Goal: Browse casually: Explore the website without a specific task or goal

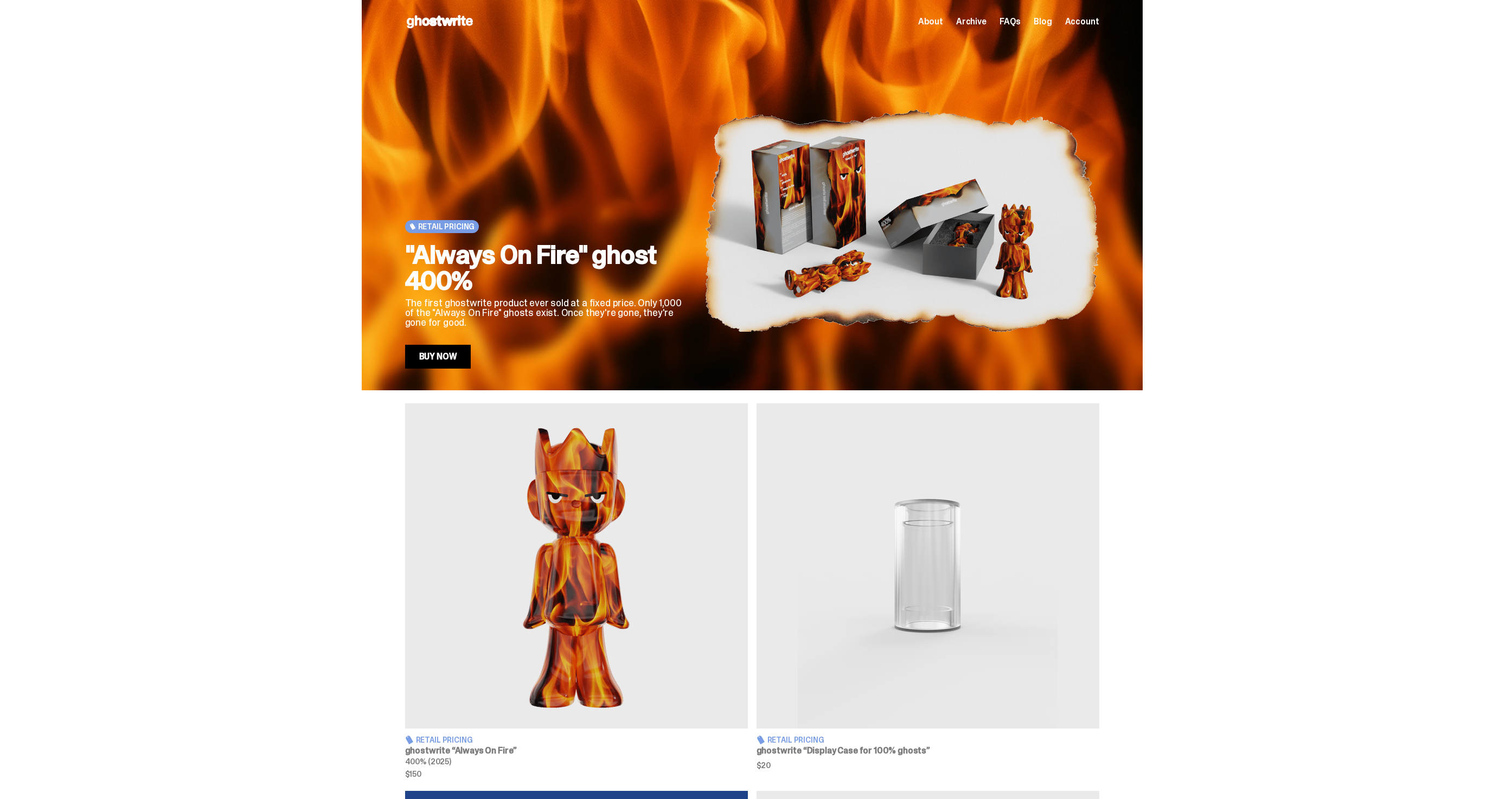
click at [985, 28] on div "About Archive FAQs Blog Account" at bounding box center [1008, 22] width 181 height 13
click at [985, 21] on span "Archive" at bounding box center [971, 22] width 31 height 9
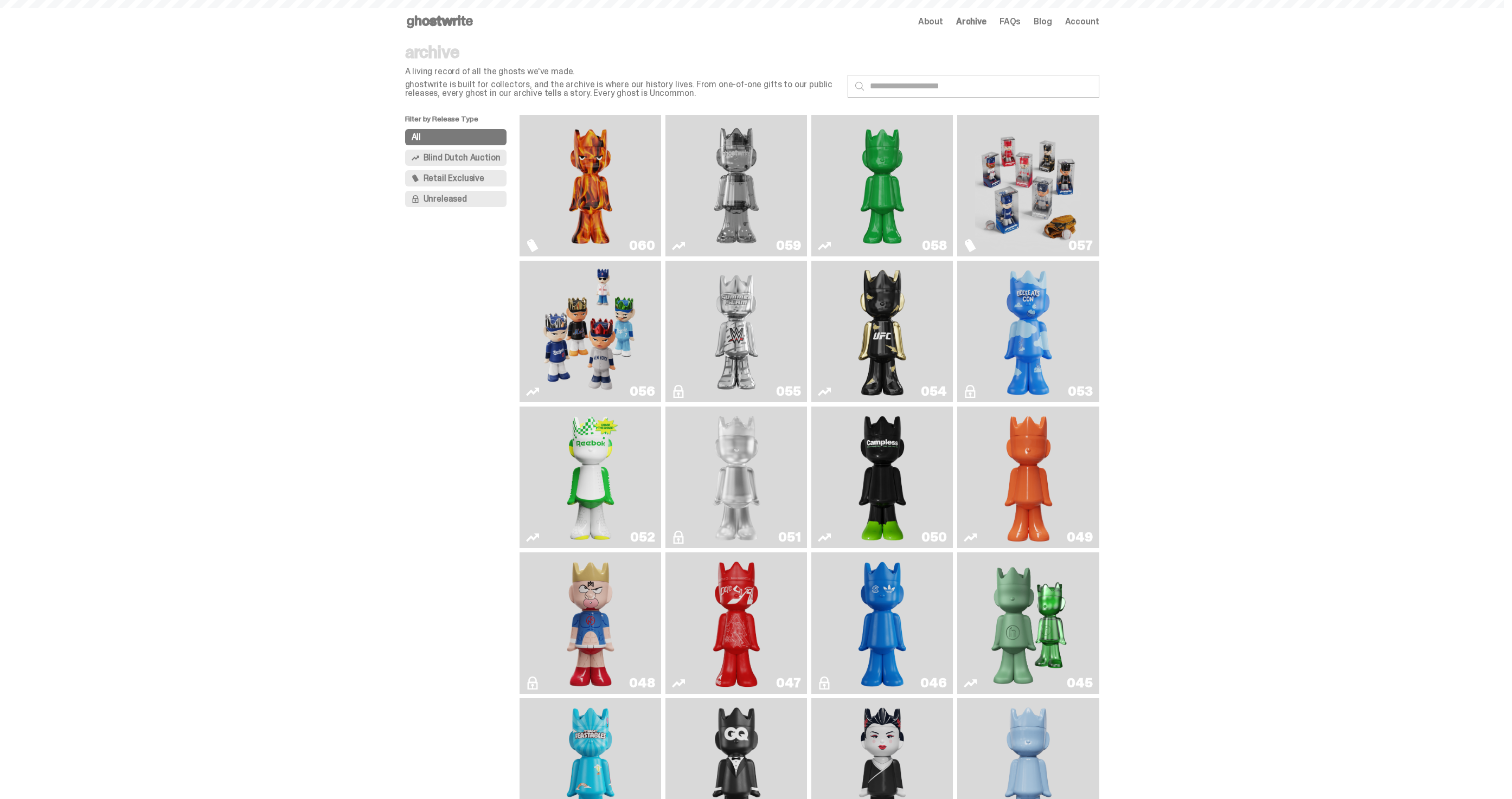
click at [943, 22] on span "About" at bounding box center [930, 22] width 25 height 9
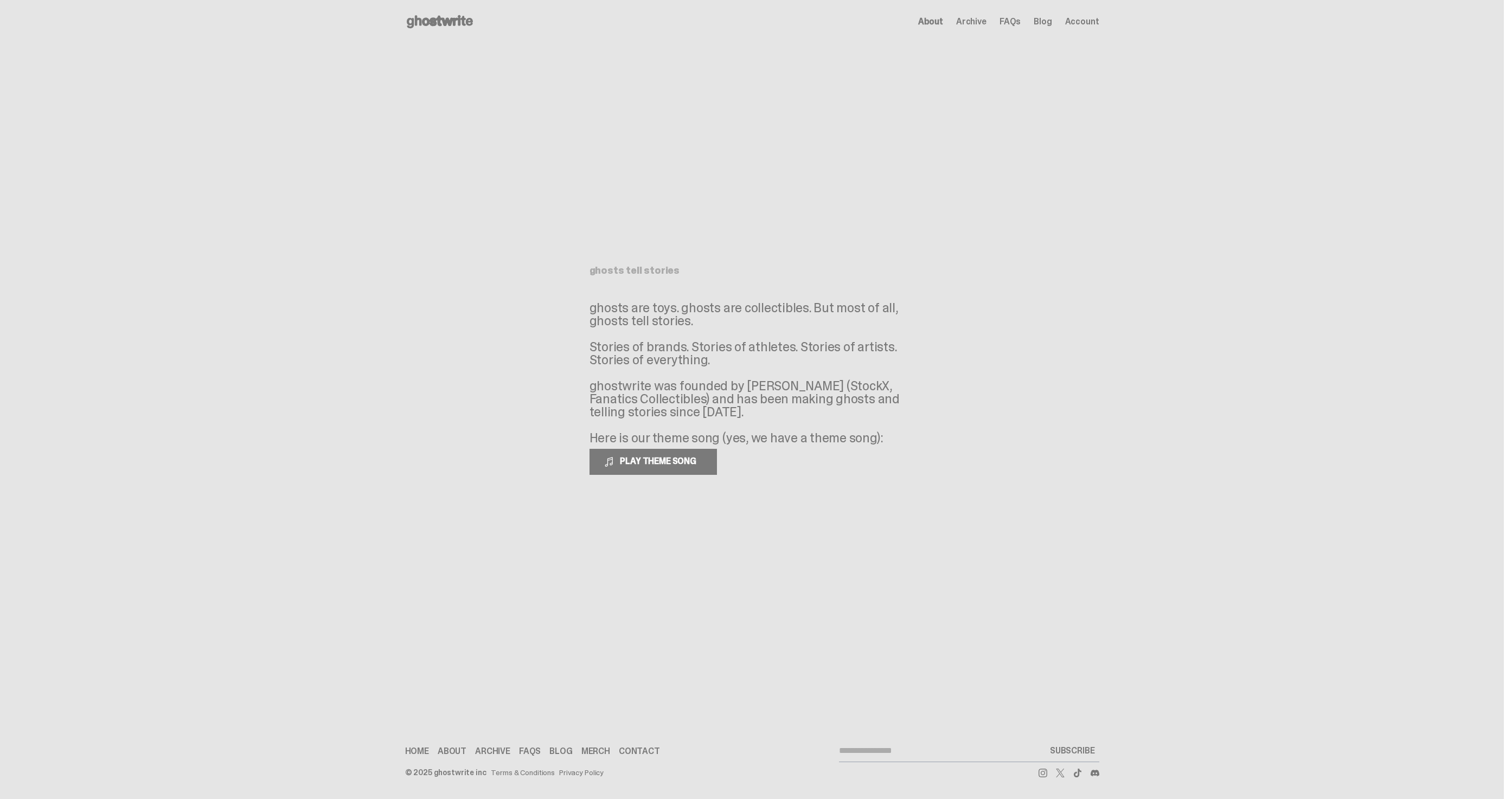
click at [975, 25] on span "Archive" at bounding box center [971, 22] width 31 height 9
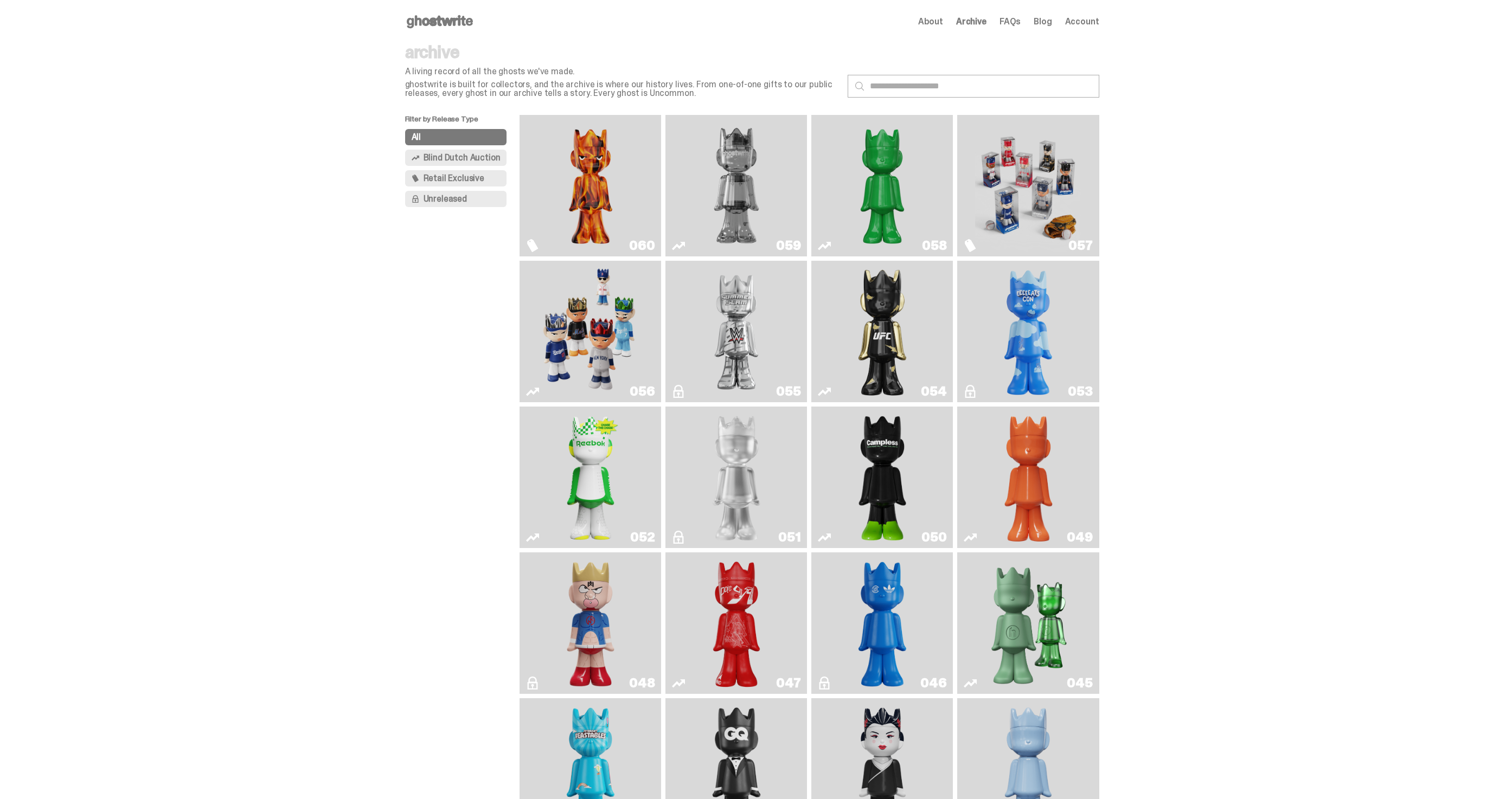
click at [1021, 189] on img "Game Face (2025)" at bounding box center [1028, 185] width 106 height 133
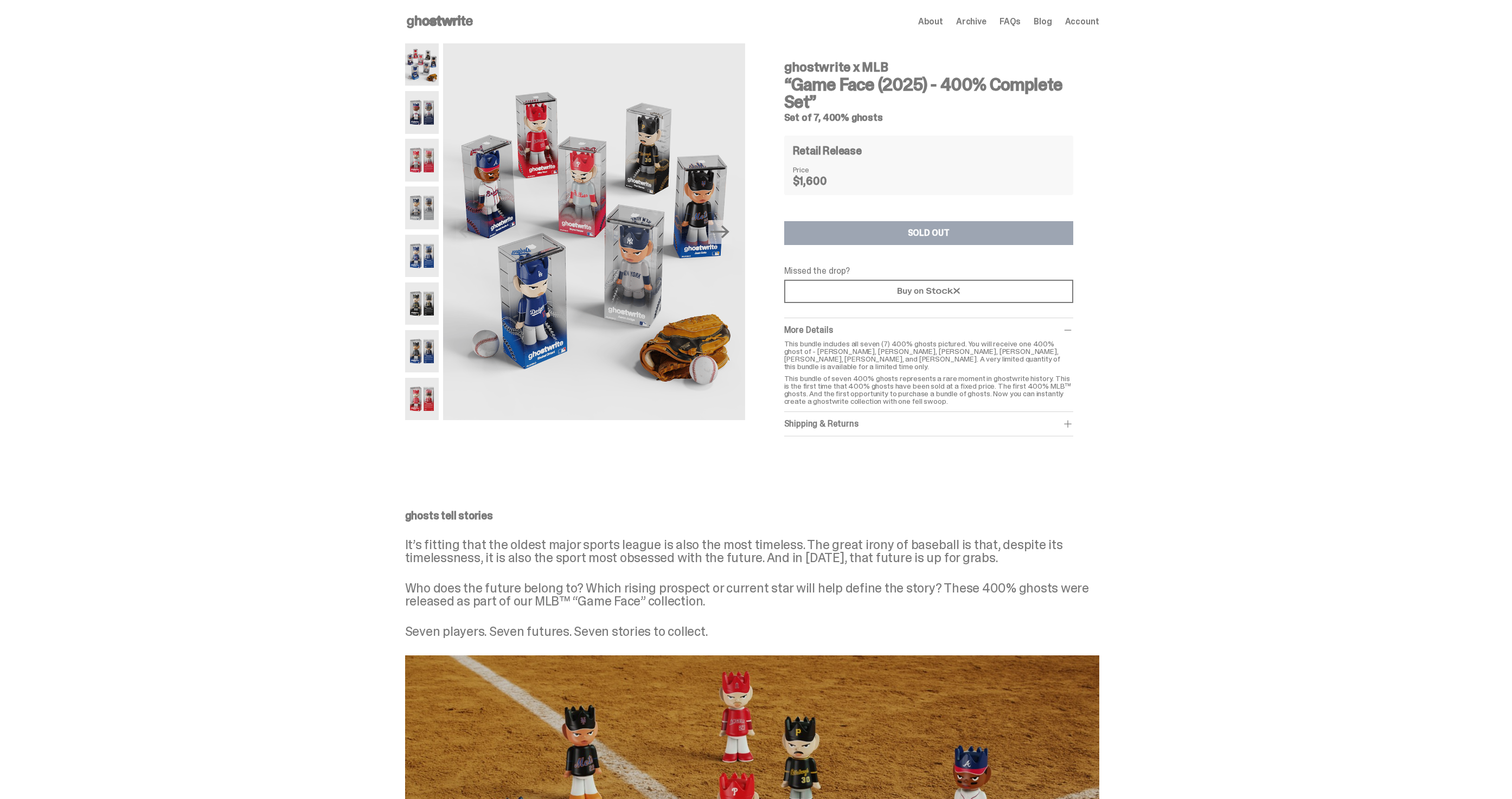
click at [438, 165] on img at bounding box center [422, 160] width 34 height 42
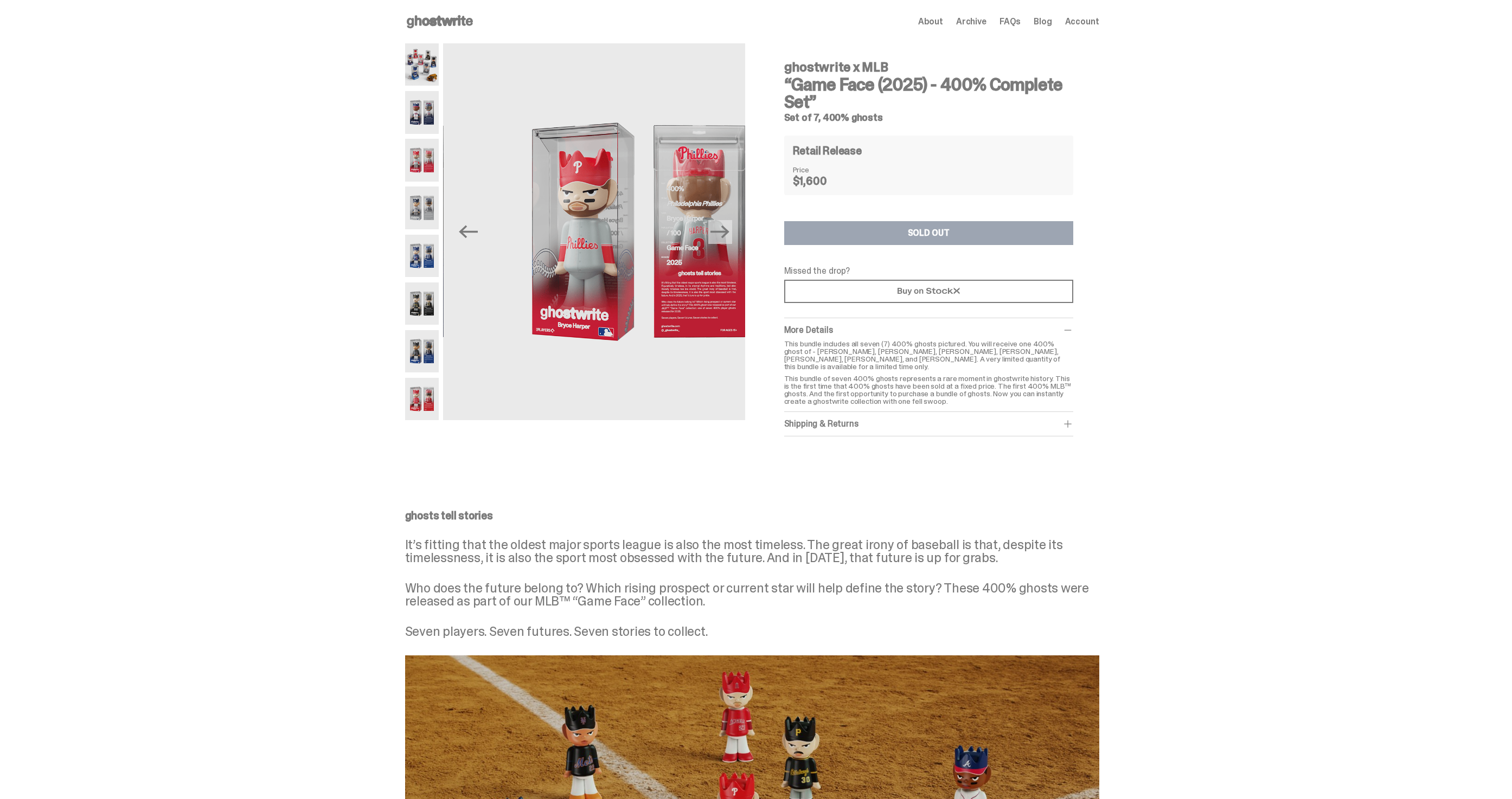
click at [431, 216] on img at bounding box center [422, 208] width 34 height 42
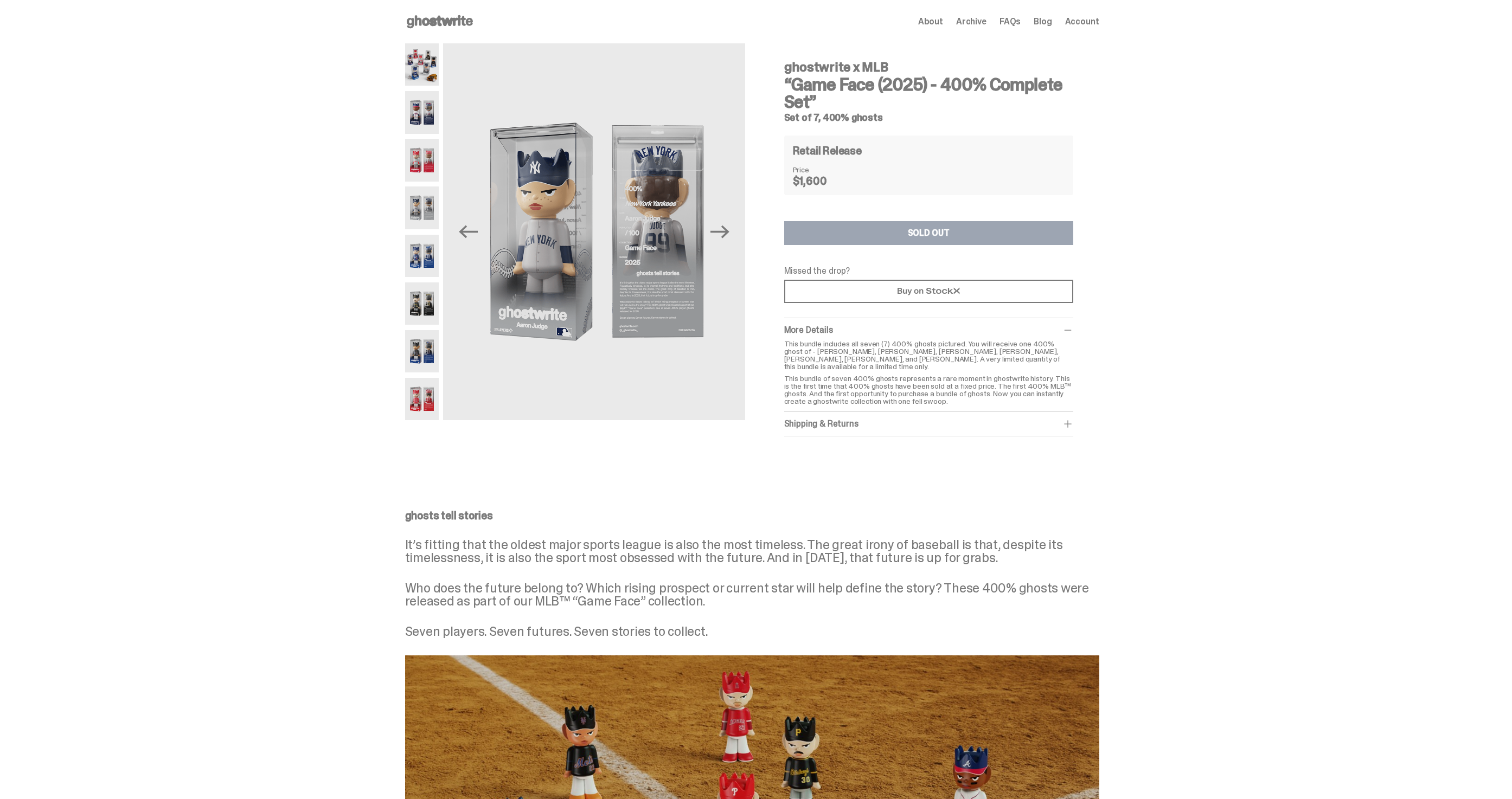
click at [438, 309] on img at bounding box center [422, 303] width 34 height 42
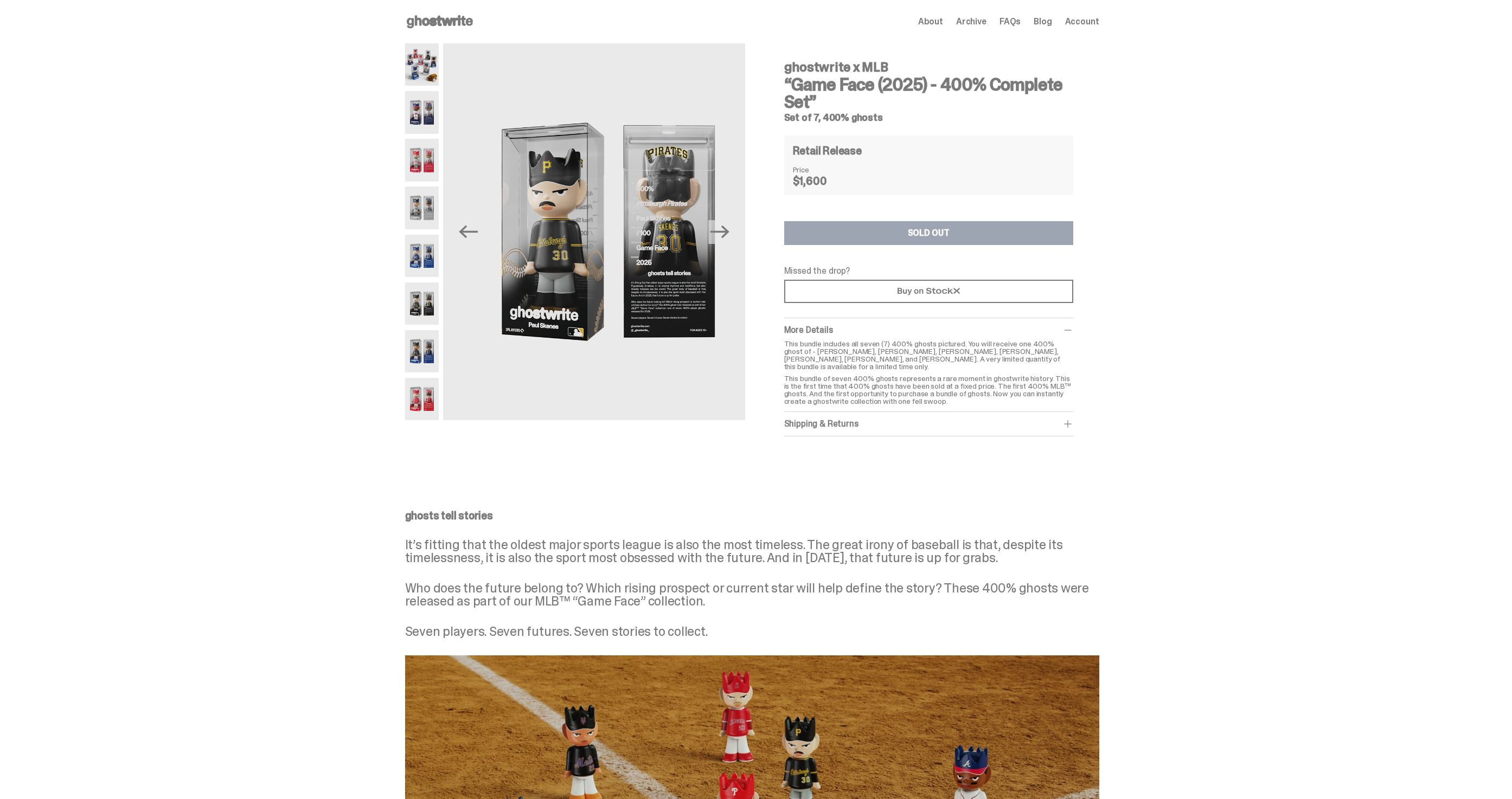
click at [436, 357] on img at bounding box center [422, 351] width 34 height 42
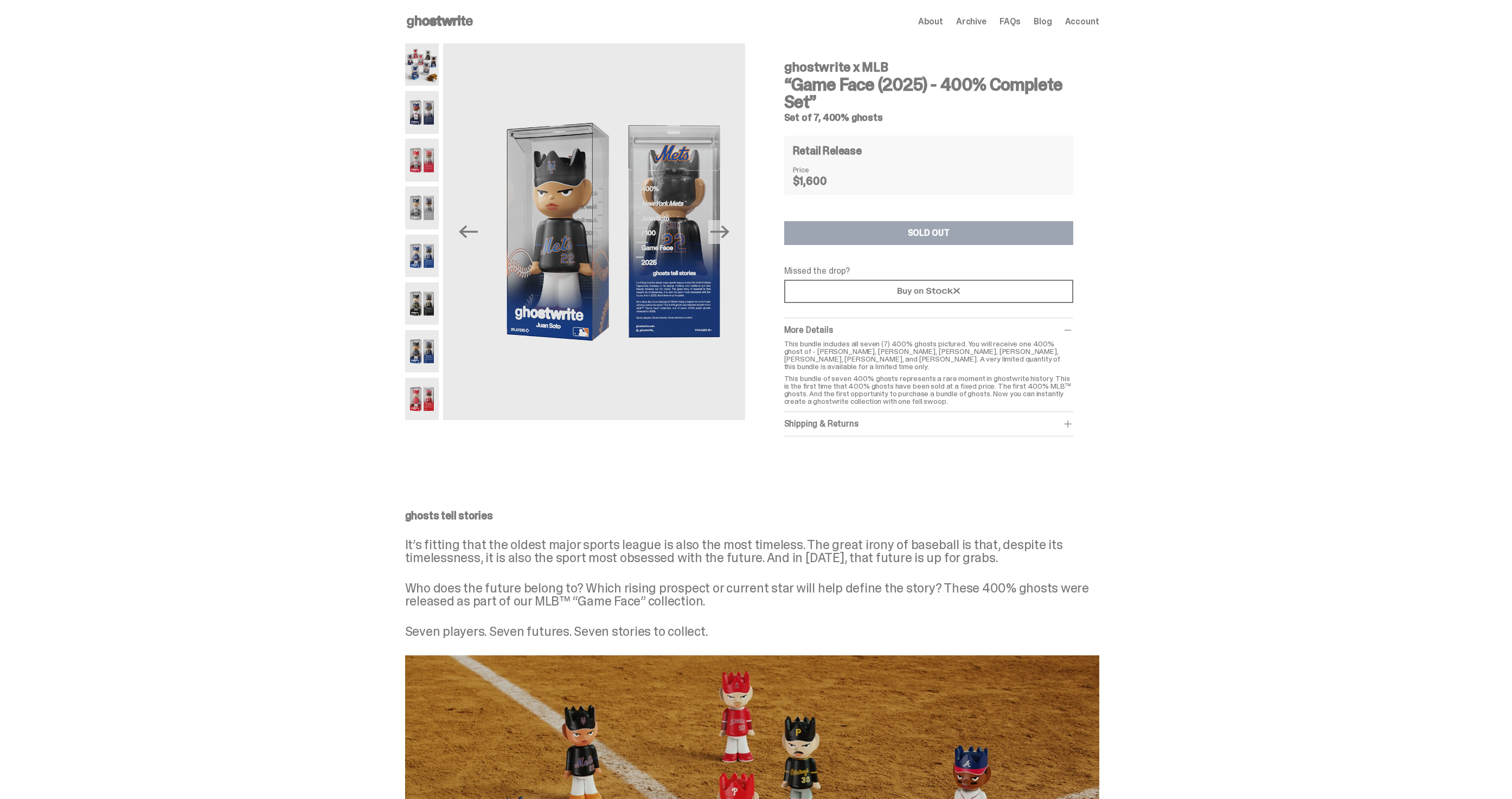
click at [432, 406] on img at bounding box center [422, 399] width 34 height 42
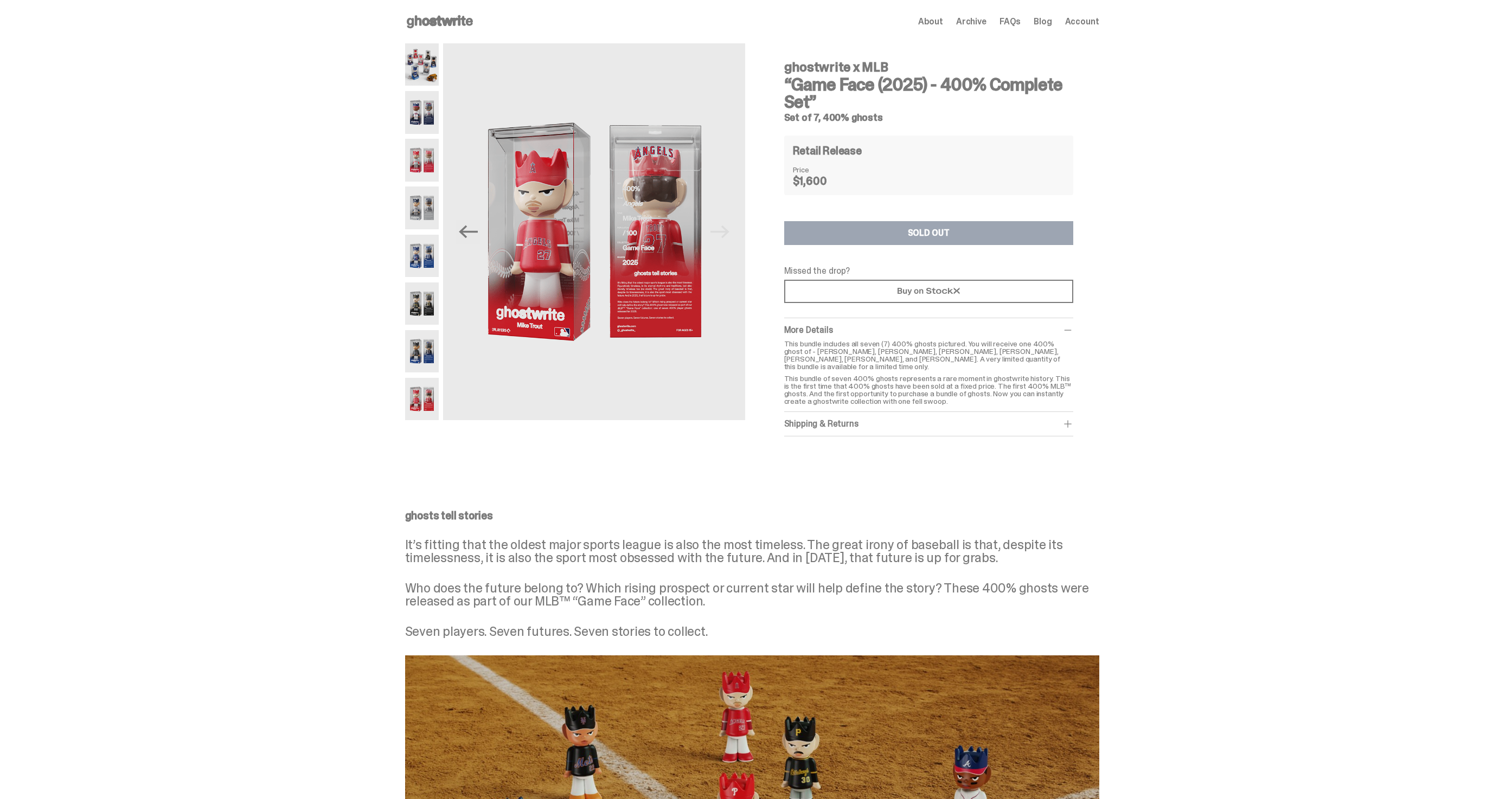
click at [417, 60] on img at bounding box center [422, 65] width 34 height 42
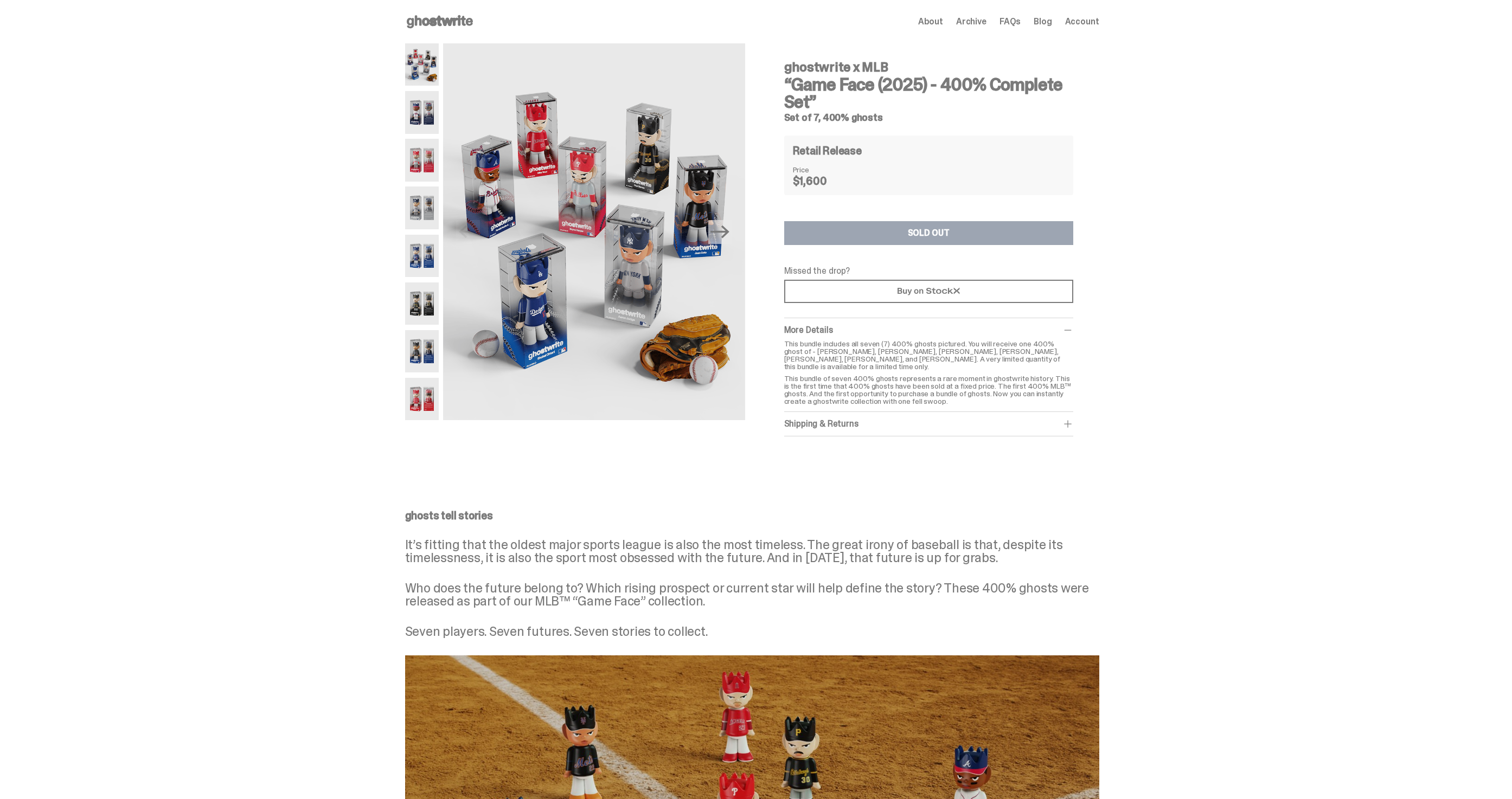
click at [984, 28] on div "Open main menu Home About Archive FAQs Blog Account About Archive FAQs Blog" at bounding box center [752, 22] width 694 height 18
click at [425, 266] on img at bounding box center [422, 256] width 34 height 42
